Goal: Check status: Check status

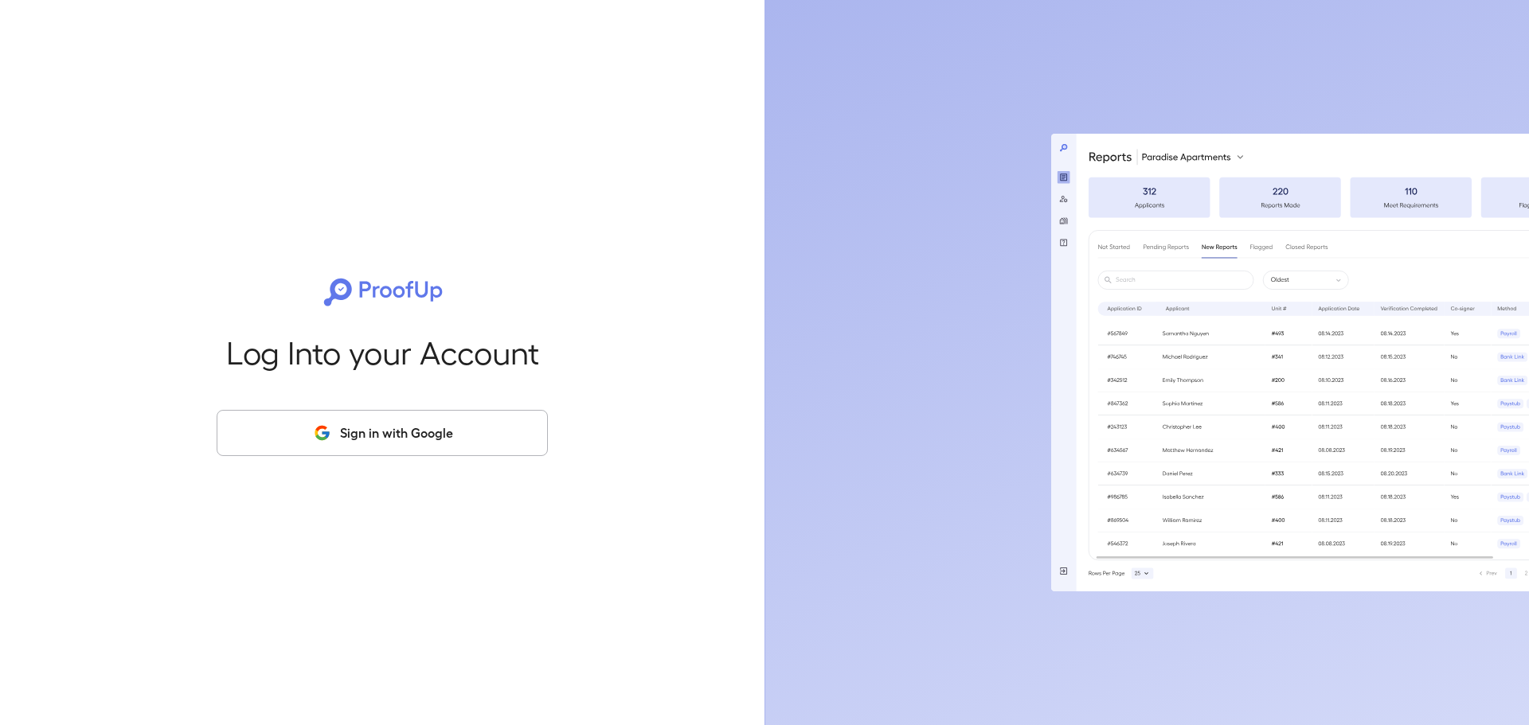
click at [454, 443] on button "Sign in with Google" at bounding box center [382, 433] width 331 height 46
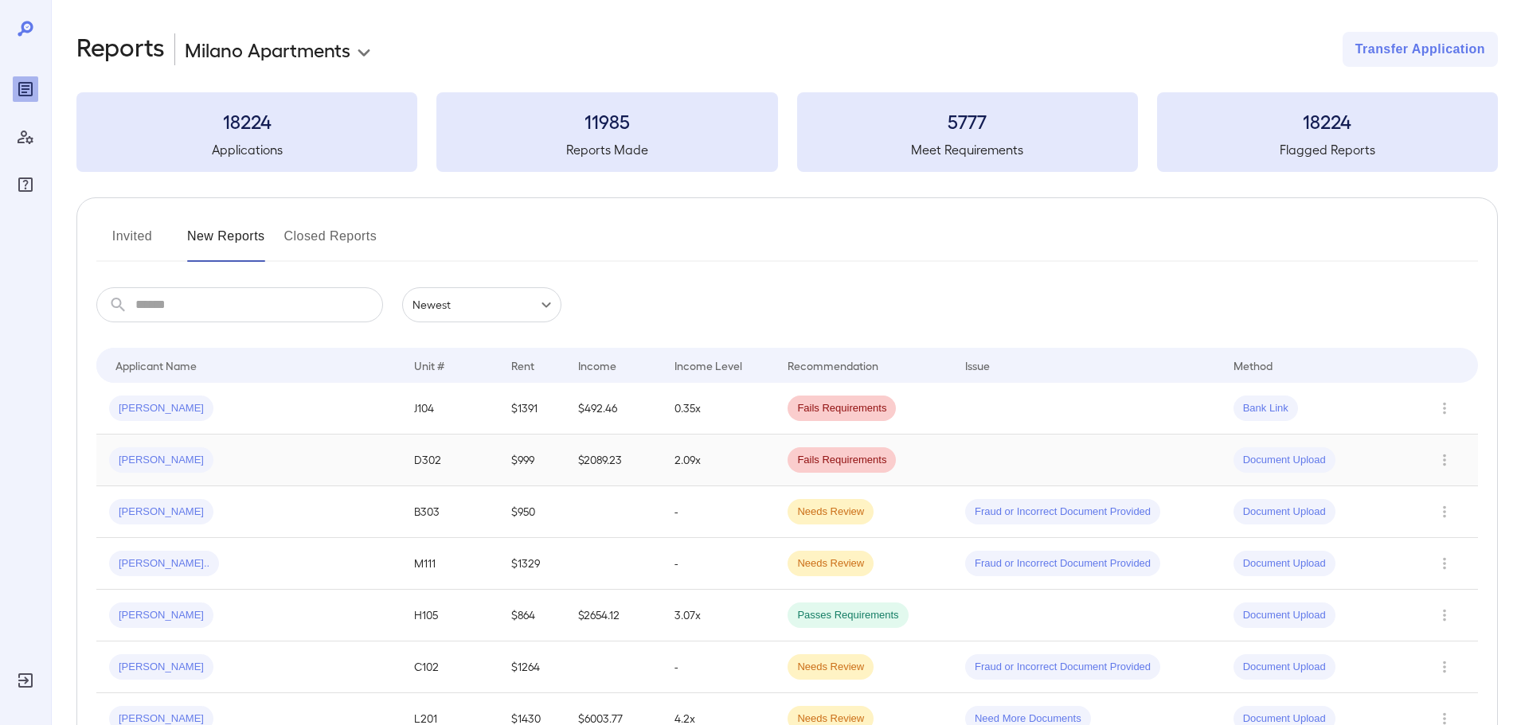
click at [803, 463] on span "Fails Requirements" at bounding box center [841, 460] width 108 height 15
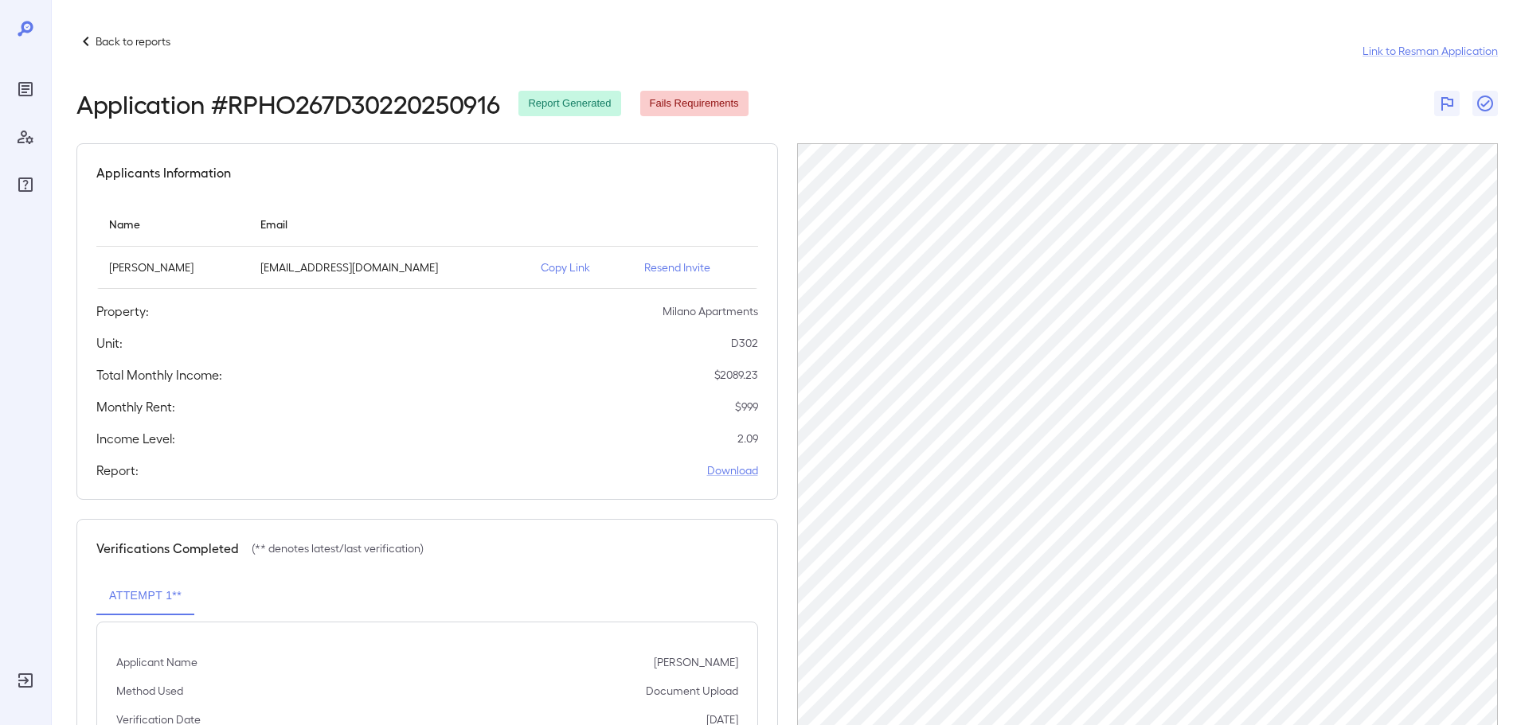
click at [96, 38] on p "Back to reports" at bounding box center [133, 41] width 75 height 16
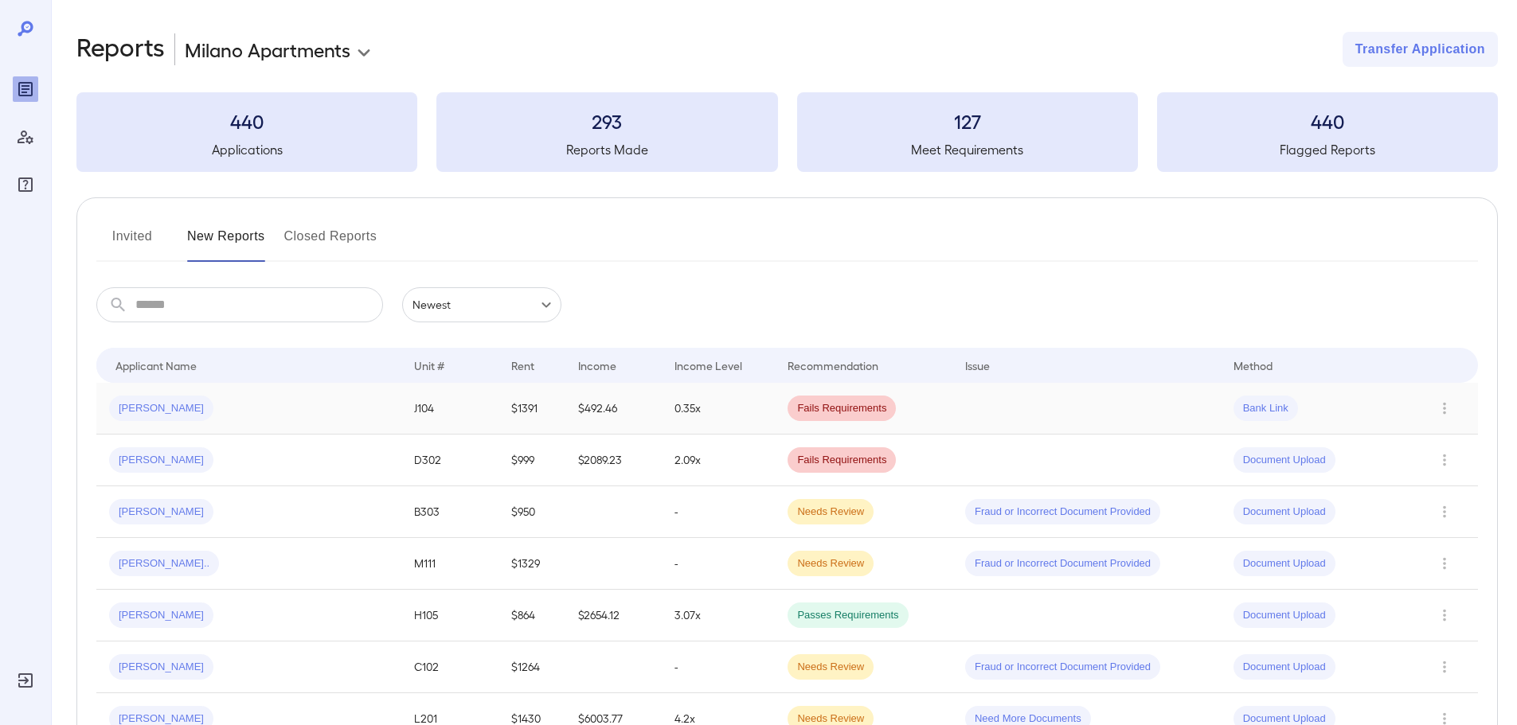
click at [150, 408] on span "[PERSON_NAME]" at bounding box center [161, 408] width 104 height 15
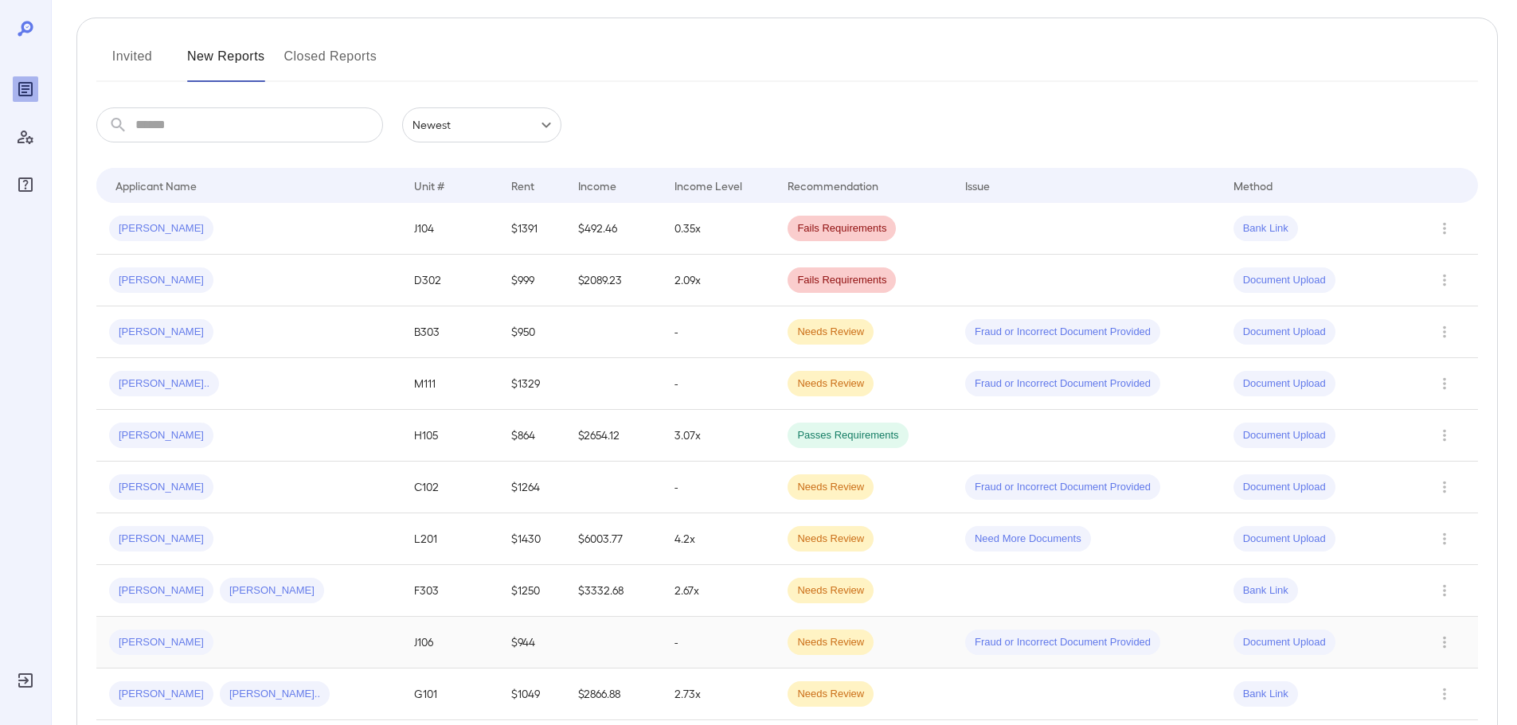
scroll to position [239, 0]
